Goal: Information Seeking & Learning: Learn about a topic

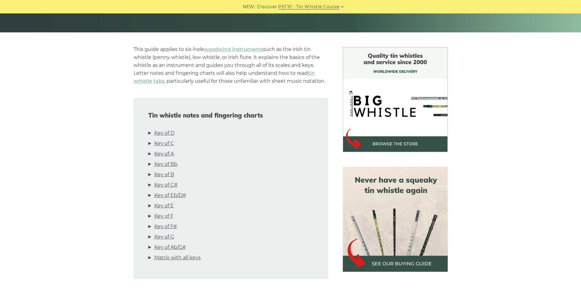
scroll to position [152, 0]
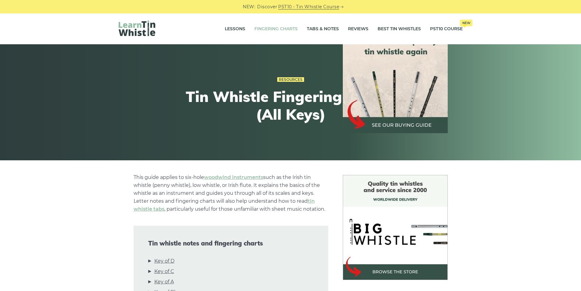
scroll to position [973, 0]
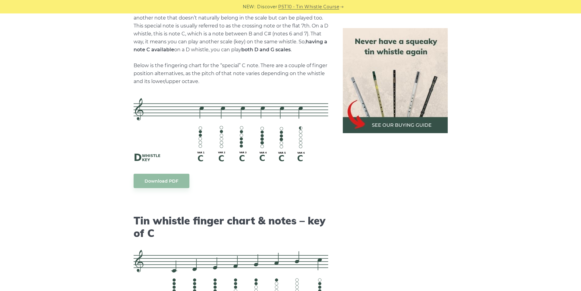
scroll to position [1306, 0]
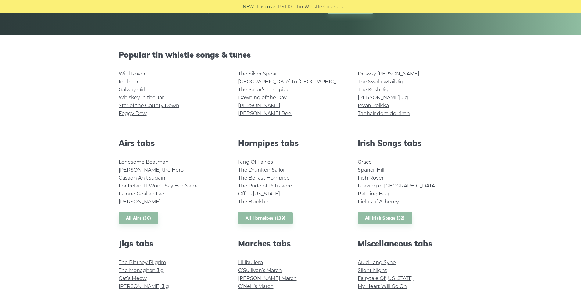
scroll to position [122, 0]
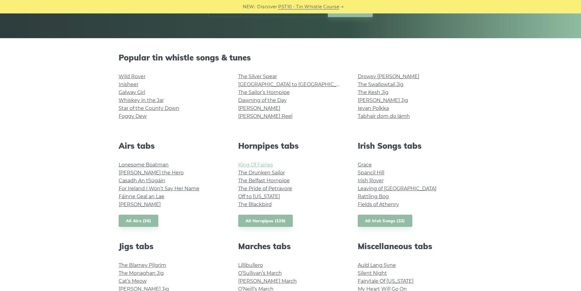
click at [257, 162] on link "King Of Fairies" at bounding box center [255, 165] width 35 height 6
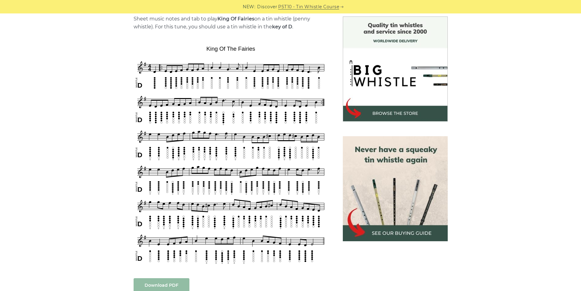
scroll to position [91, 0]
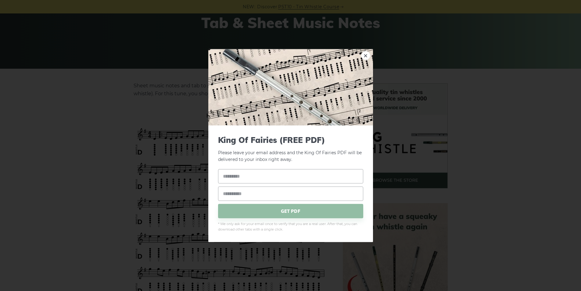
click at [113, 97] on div "× King Of Fairies (FREE PDF) Please leave your email address and the King Of Fa…" at bounding box center [290, 145] width 581 height 291
click at [364, 56] on link "×" at bounding box center [365, 55] width 9 height 9
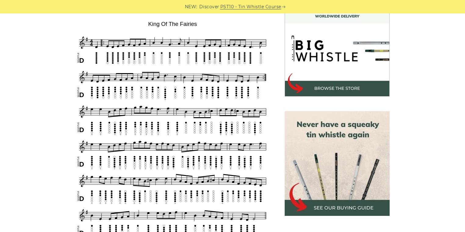
scroll to position [207, 0]
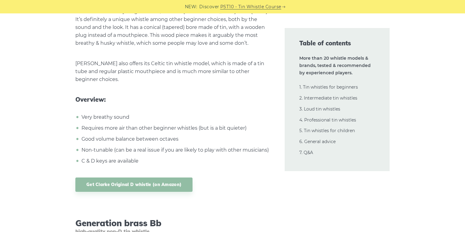
scroll to position [2147, 0]
